Goal: Use online tool/utility: Use online tool/utility

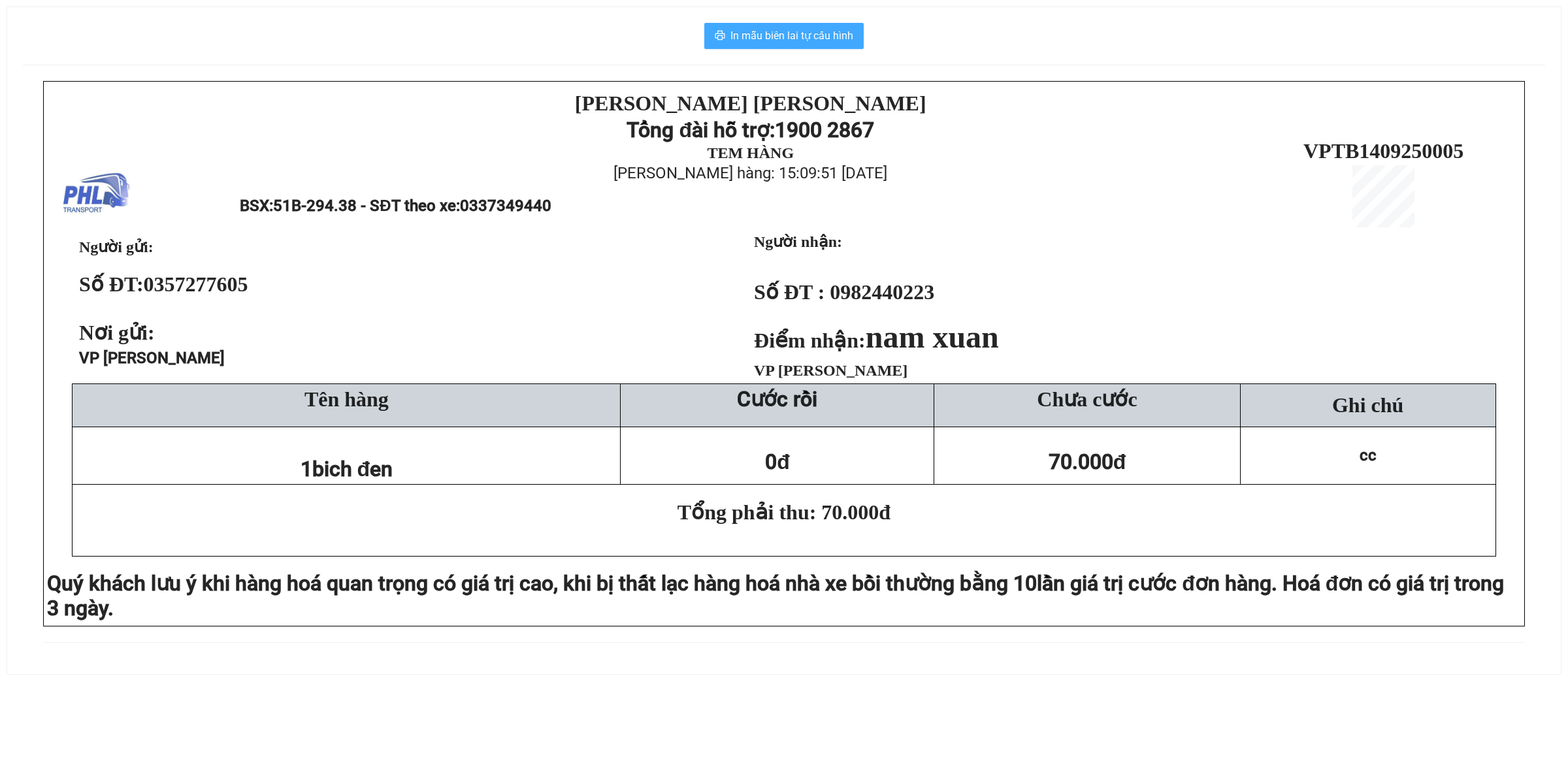
click at [781, 34] on span "In mẫu biên lai tự cấu hình" at bounding box center [792, 36] width 123 height 16
